Goal: Check status: Check status

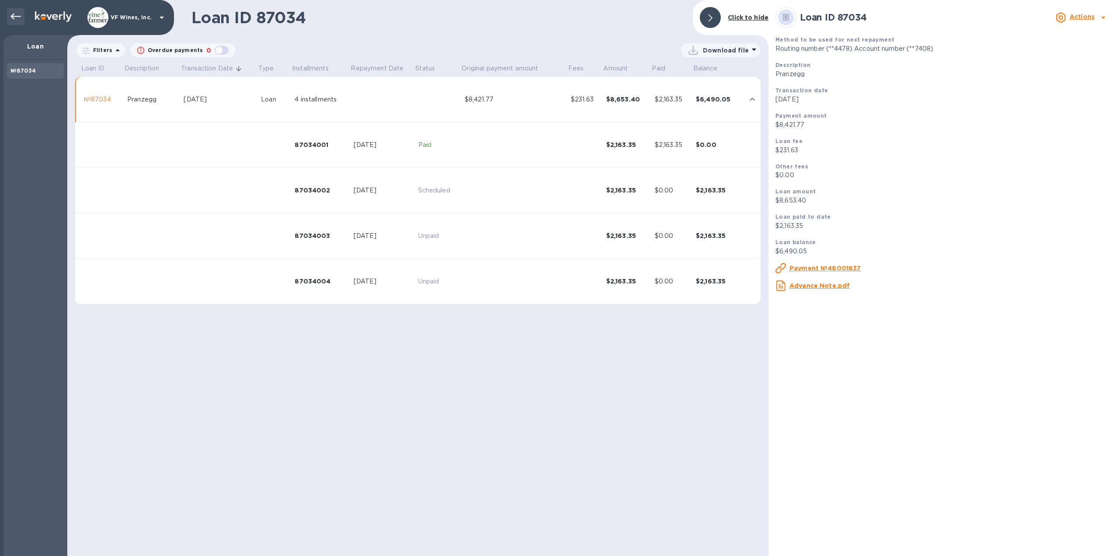
click at [14, 13] on icon at bounding box center [15, 16] width 10 height 10
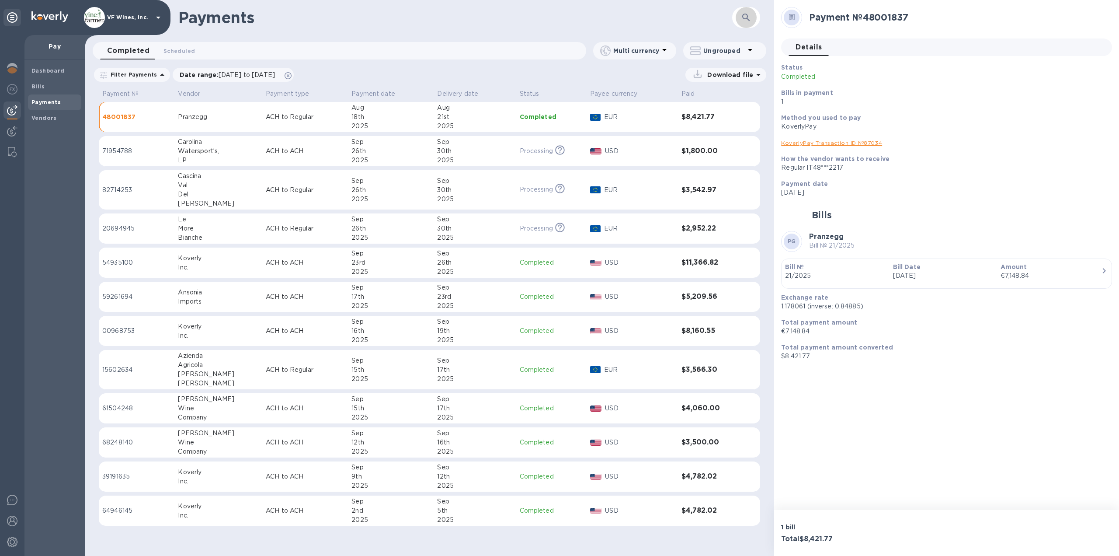
drag, startPoint x: 750, startPoint y: 17, endPoint x: 725, endPoint y: 21, distance: 25.1
click at [750, 17] on icon "button" at bounding box center [746, 17] width 10 height 10
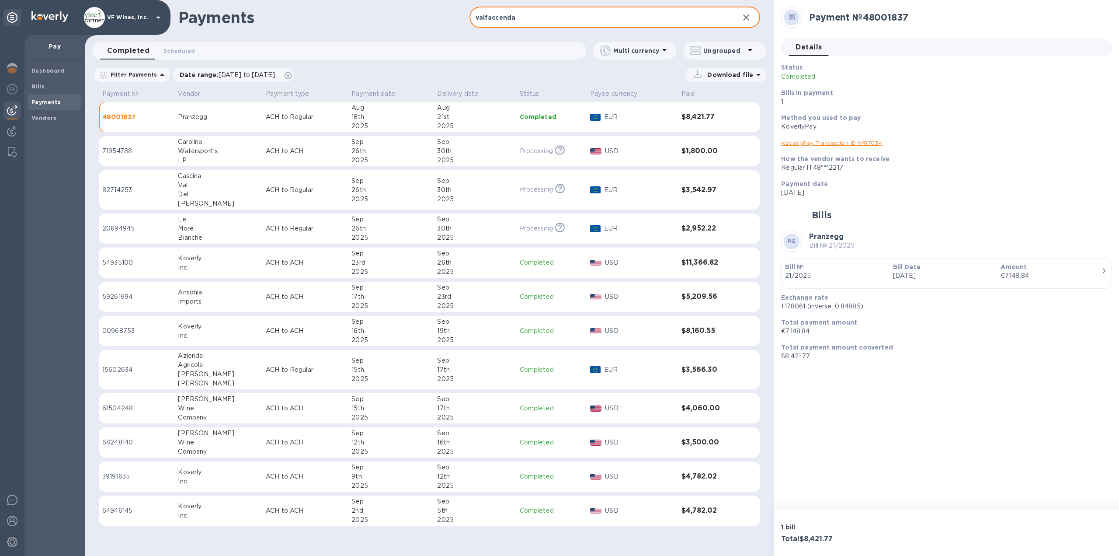
type input "valfaccenda"
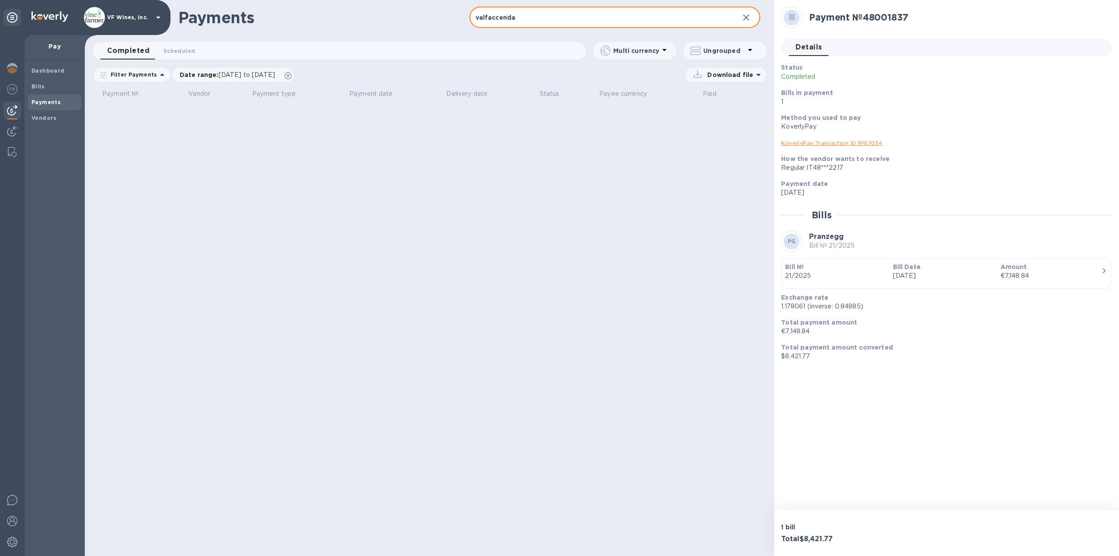
click at [832, 142] on link "KoverlyPay Transaction ID № 87034" at bounding box center [831, 142] width 101 height 7
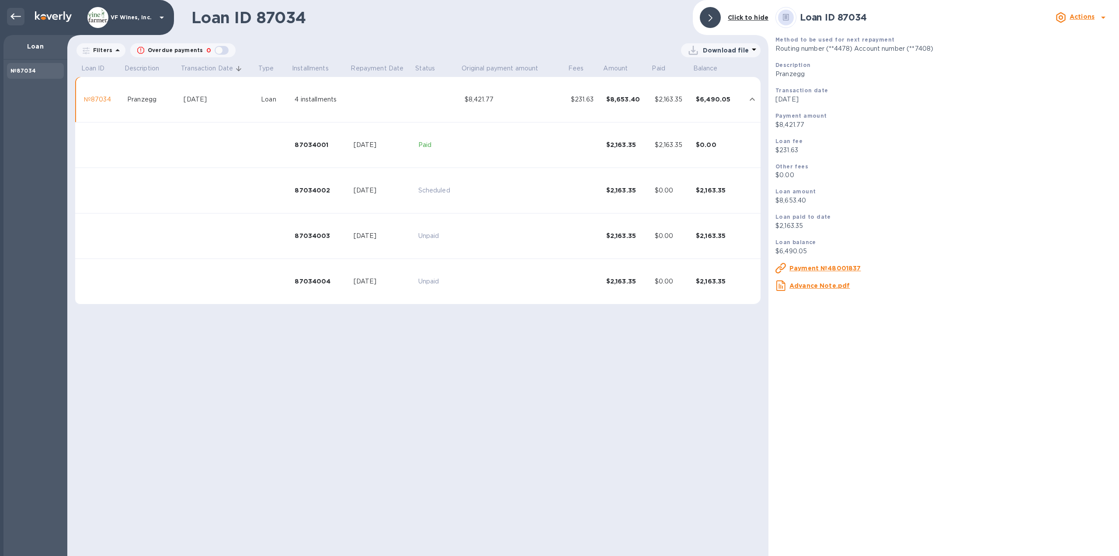
click at [11, 11] on icon at bounding box center [15, 16] width 10 height 10
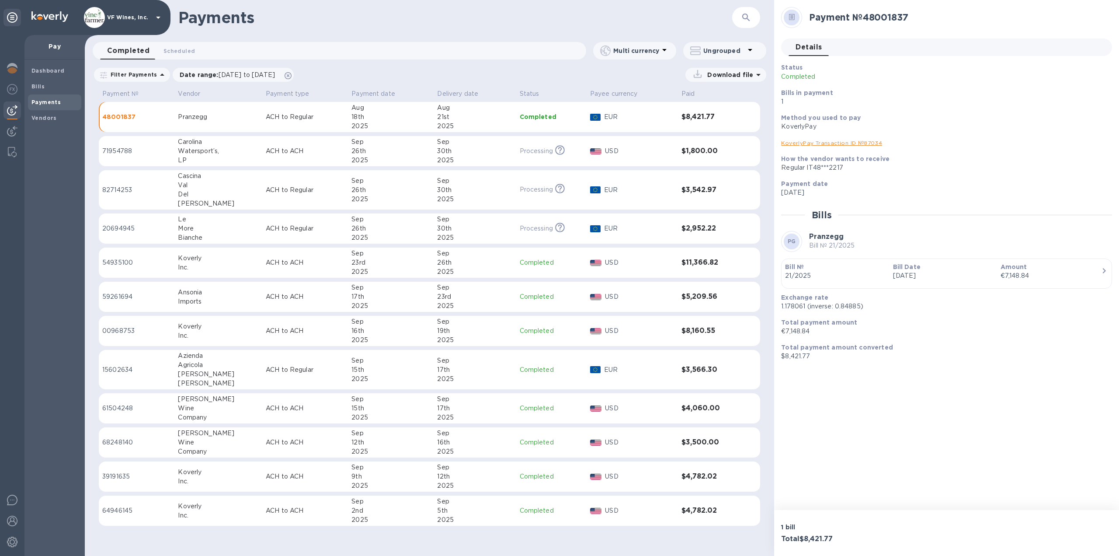
click at [742, 19] on icon "button" at bounding box center [746, 17] width 10 height 10
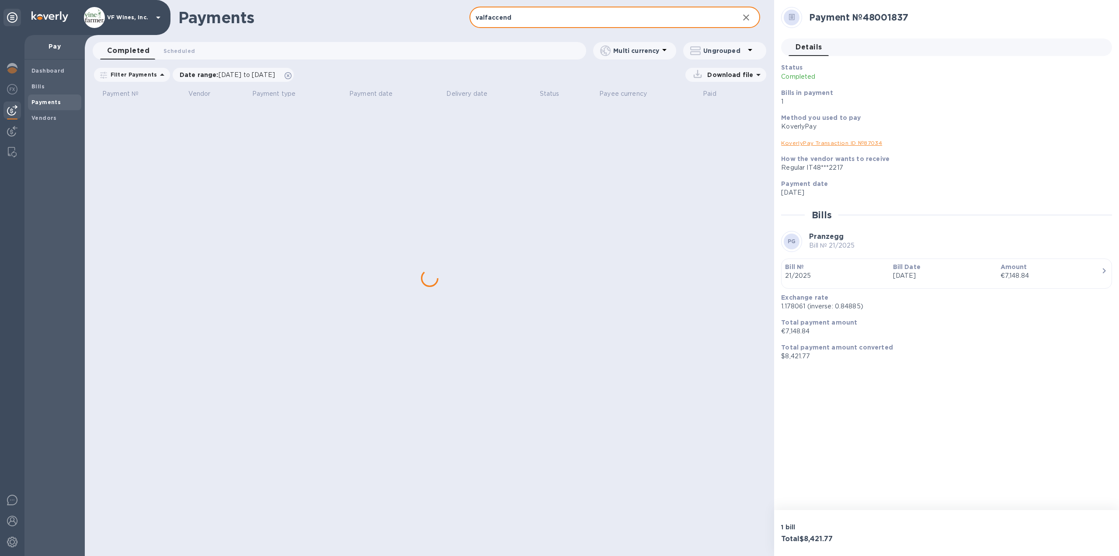
type input "valfaccend"
click at [294, 77] on div "Date range : [DATE] to [DATE]" at bounding box center [233, 75] width 121 height 14
click at [292, 75] on icon at bounding box center [288, 75] width 7 height 7
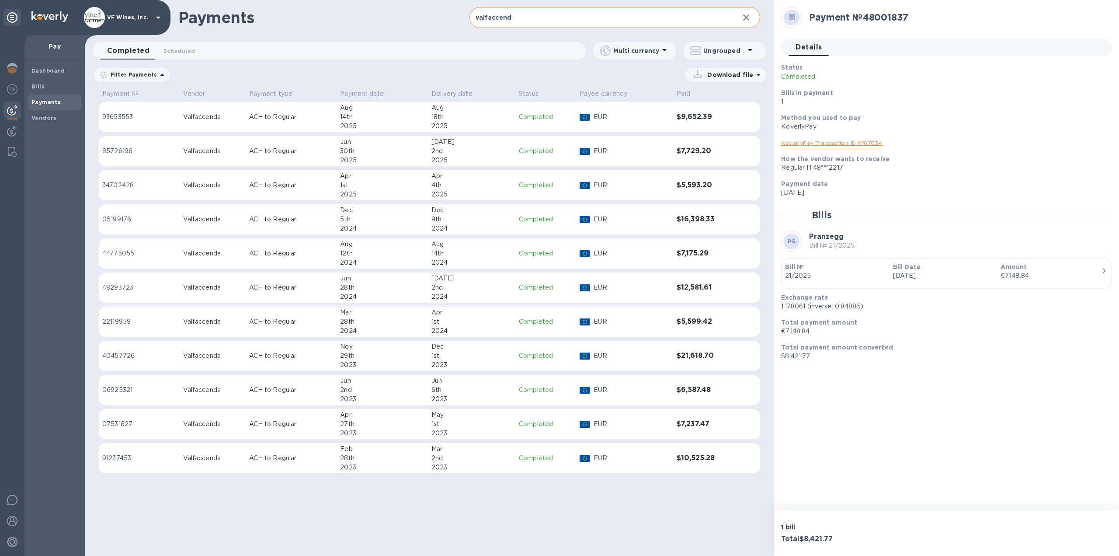
click at [457, 117] on div "18th" at bounding box center [472, 116] width 80 height 9
click at [837, 141] on link "KoverlyPay Transaction ID № 92852" at bounding box center [831, 142] width 101 height 7
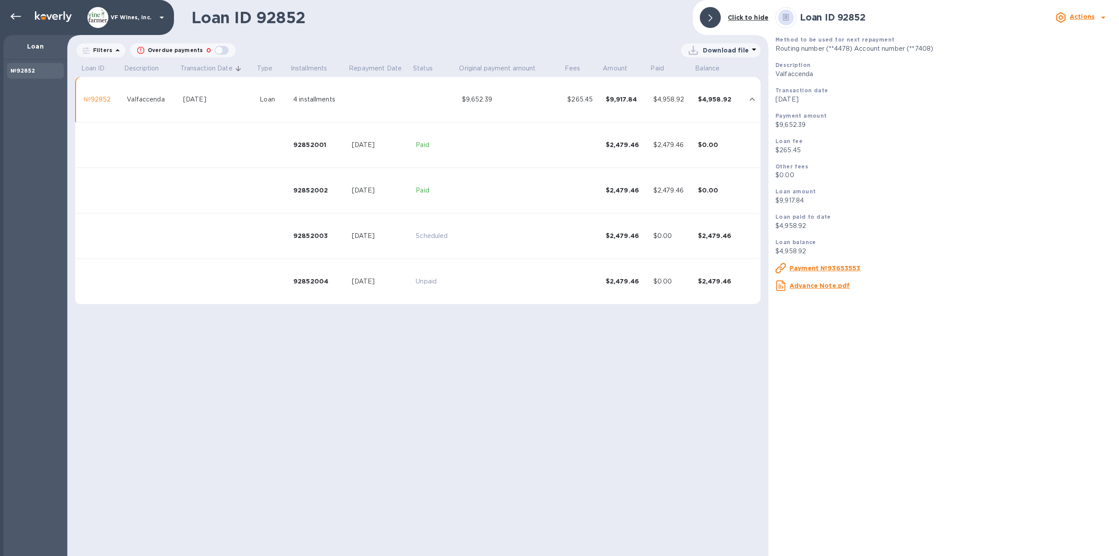
click at [813, 268] on u "Payment №93653553" at bounding box center [825, 268] width 71 height 7
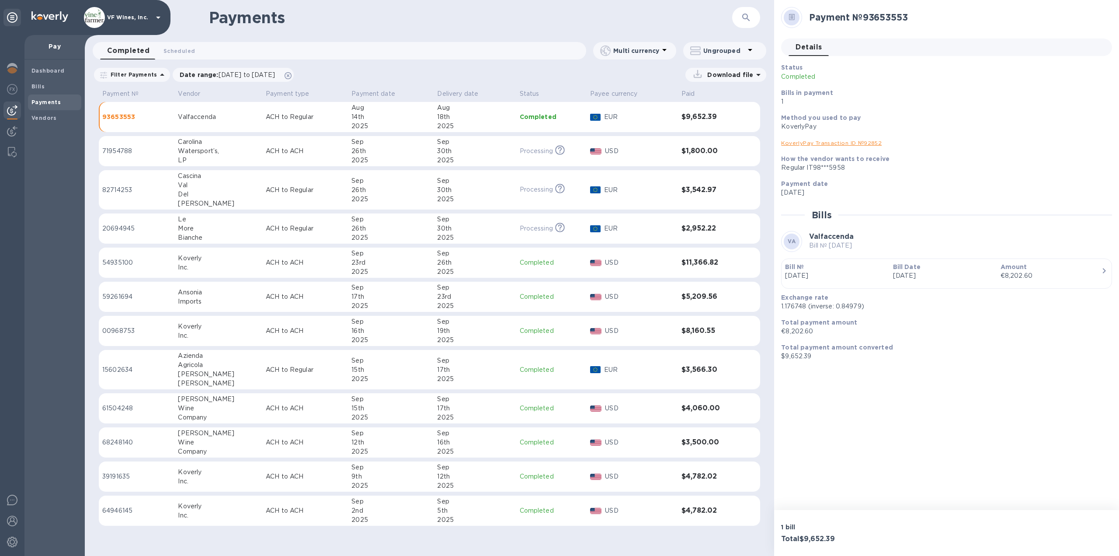
click at [826, 269] on p "Bill №" at bounding box center [835, 266] width 101 height 9
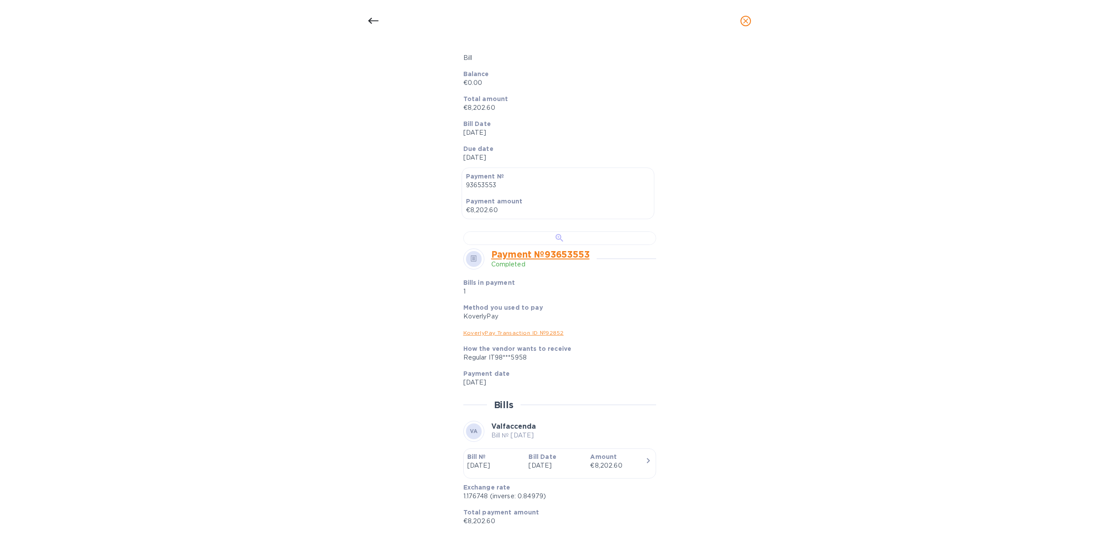
scroll to position [131, 0]
click at [562, 244] on div at bounding box center [560, 237] width 193 height 14
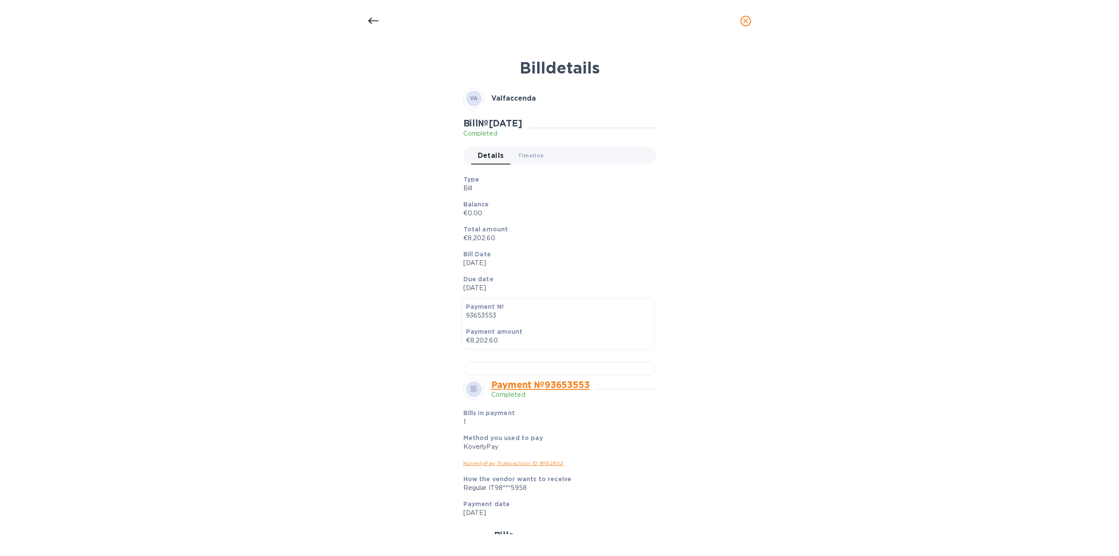
click at [373, 20] on icon at bounding box center [373, 21] width 10 height 10
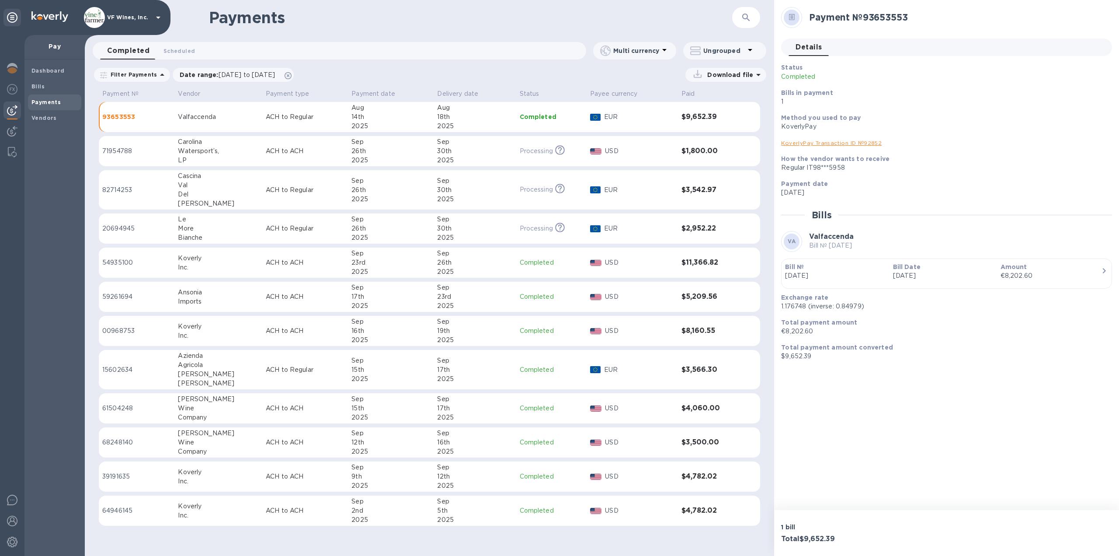
click at [816, 142] on link "KoverlyPay Transaction ID № 92852" at bounding box center [831, 142] width 101 height 7
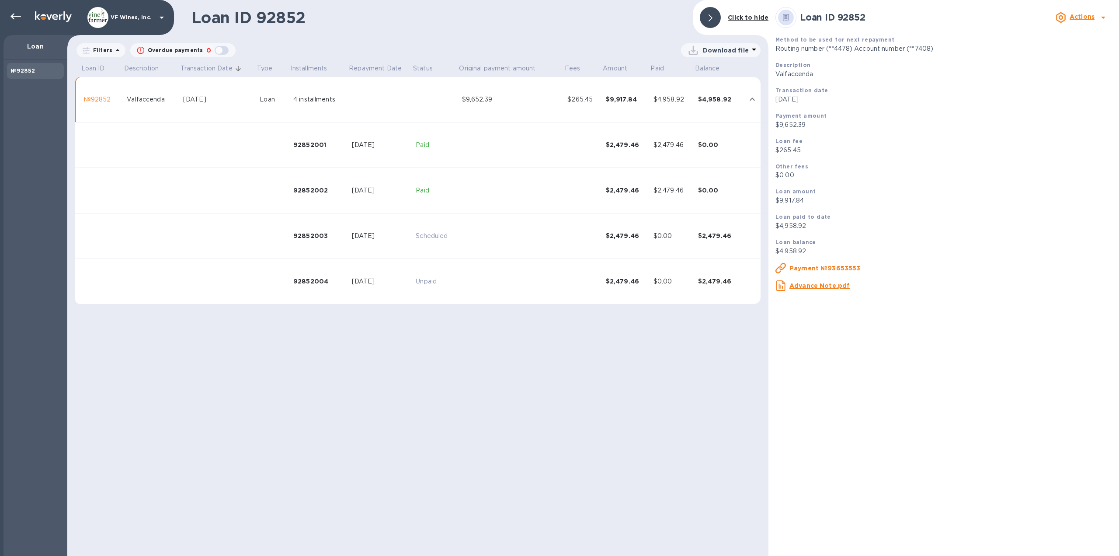
click at [816, 267] on u "Payment №93653553" at bounding box center [825, 268] width 71 height 7
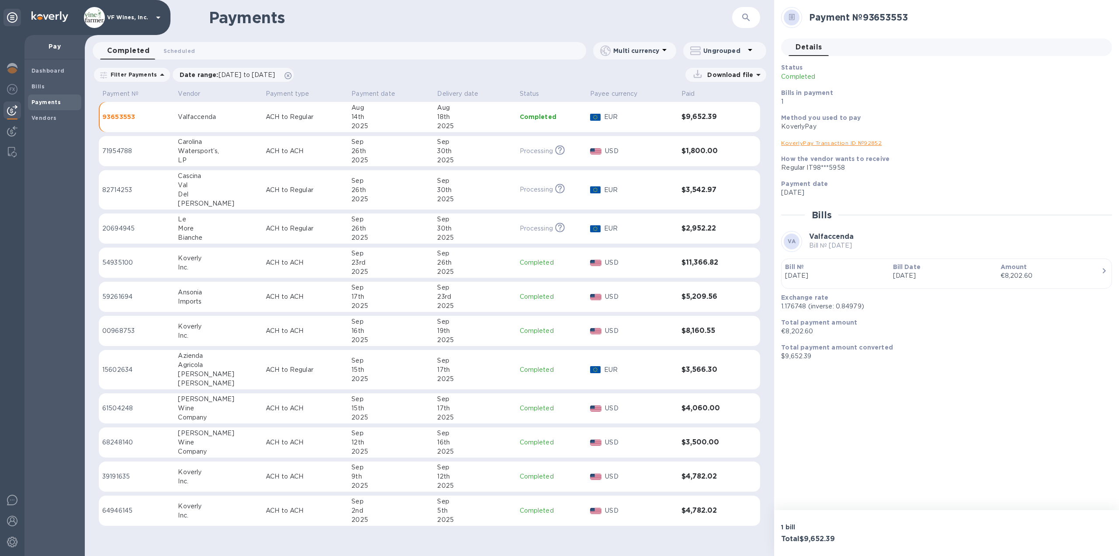
click at [800, 143] on link "KoverlyPay Transaction ID № 92852" at bounding box center [831, 142] width 101 height 7
